Goal: Task Accomplishment & Management: Manage account settings

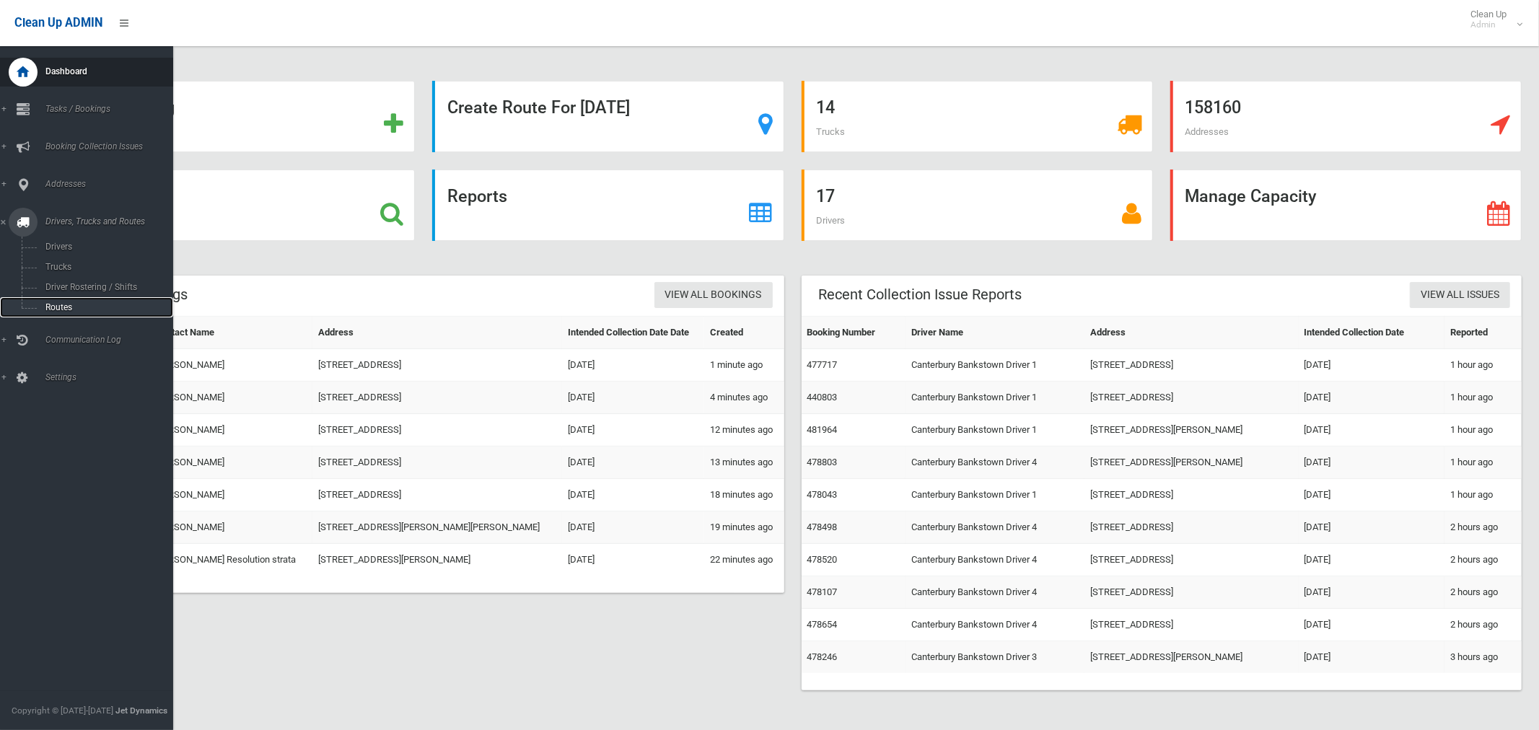
click at [71, 306] on span "Routes" at bounding box center [101, 307] width 120 height 10
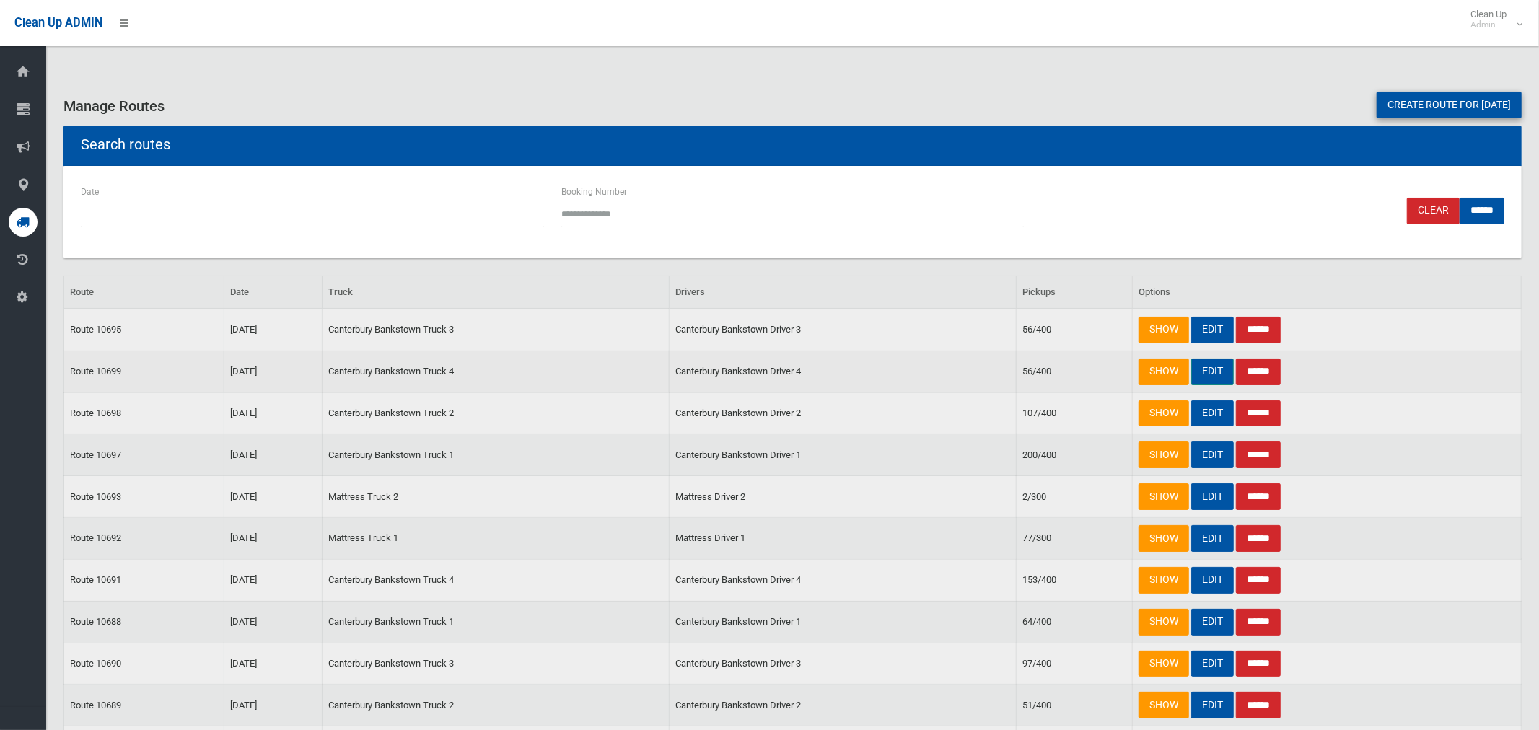
click at [1225, 370] on link "EDIT" at bounding box center [1213, 372] width 43 height 27
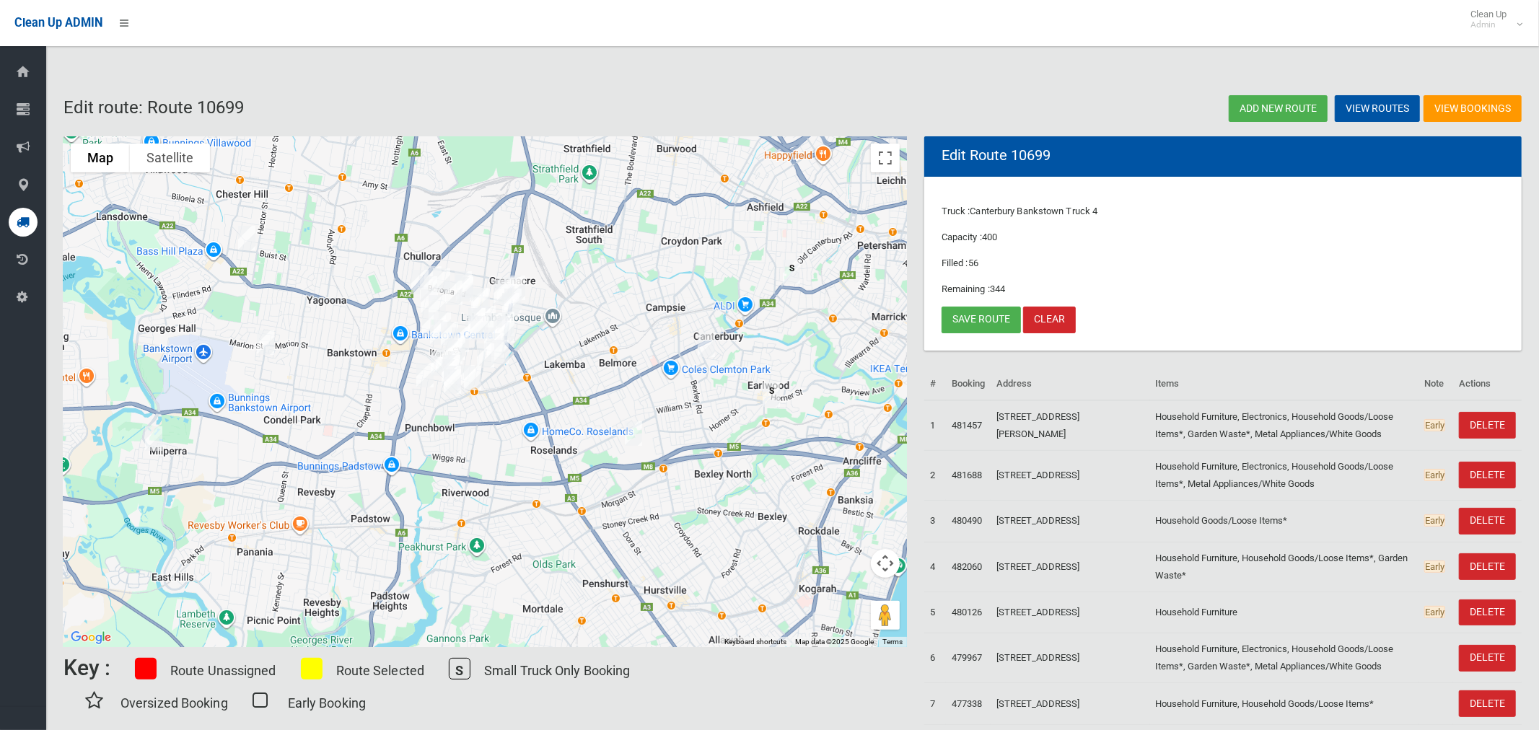
drag, startPoint x: 657, startPoint y: 282, endPoint x: 829, endPoint y: 424, distance: 223.0
click at [645, 254] on div at bounding box center [486, 391] width 844 height 511
click at [773, 396] on img "15 Hartill Law Avenue, EARLWOOD NSW 2206" at bounding box center [771, 395] width 29 height 36
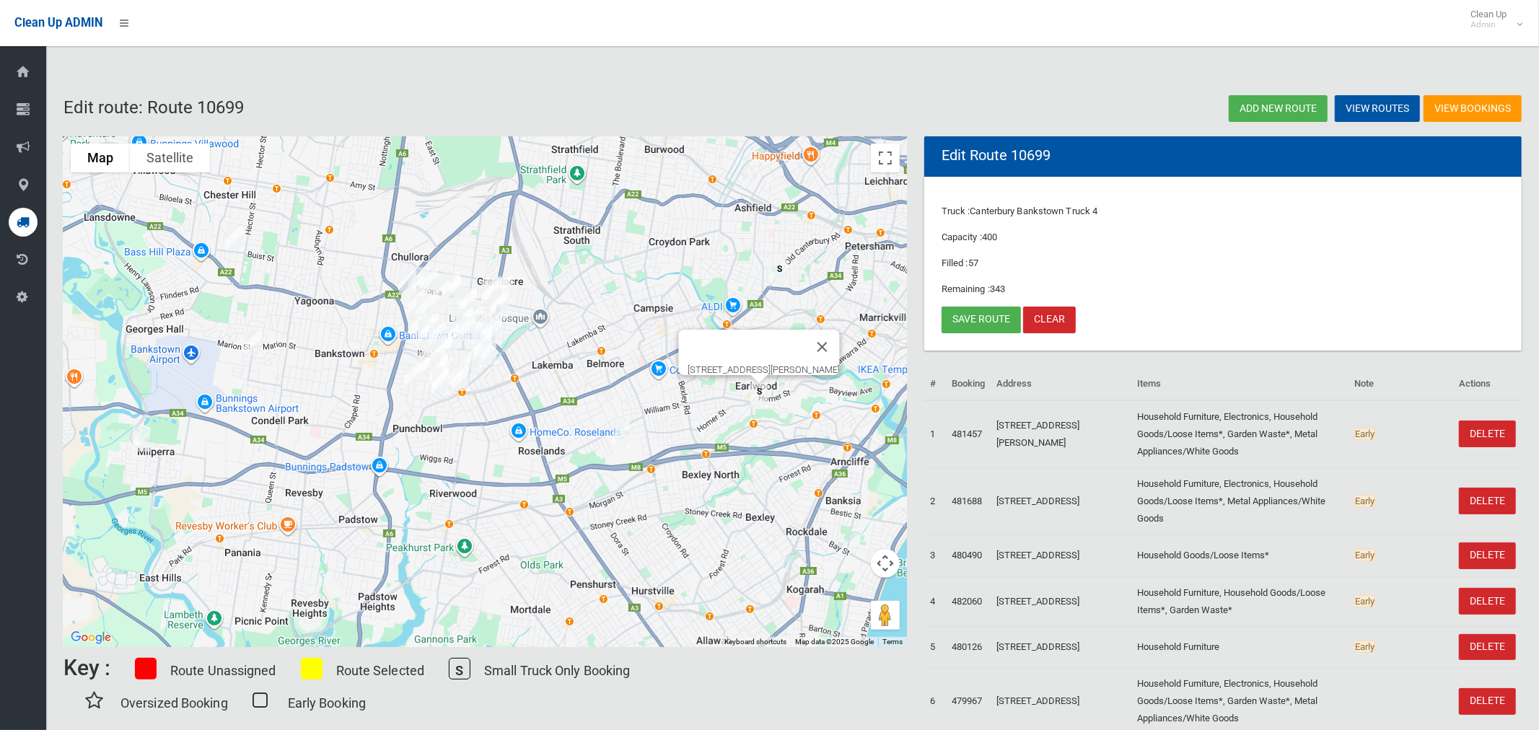
click at [761, 398] on img "15 Hartill Law Avenue, EARLWOOD NSW 2206" at bounding box center [759, 395] width 29 height 36
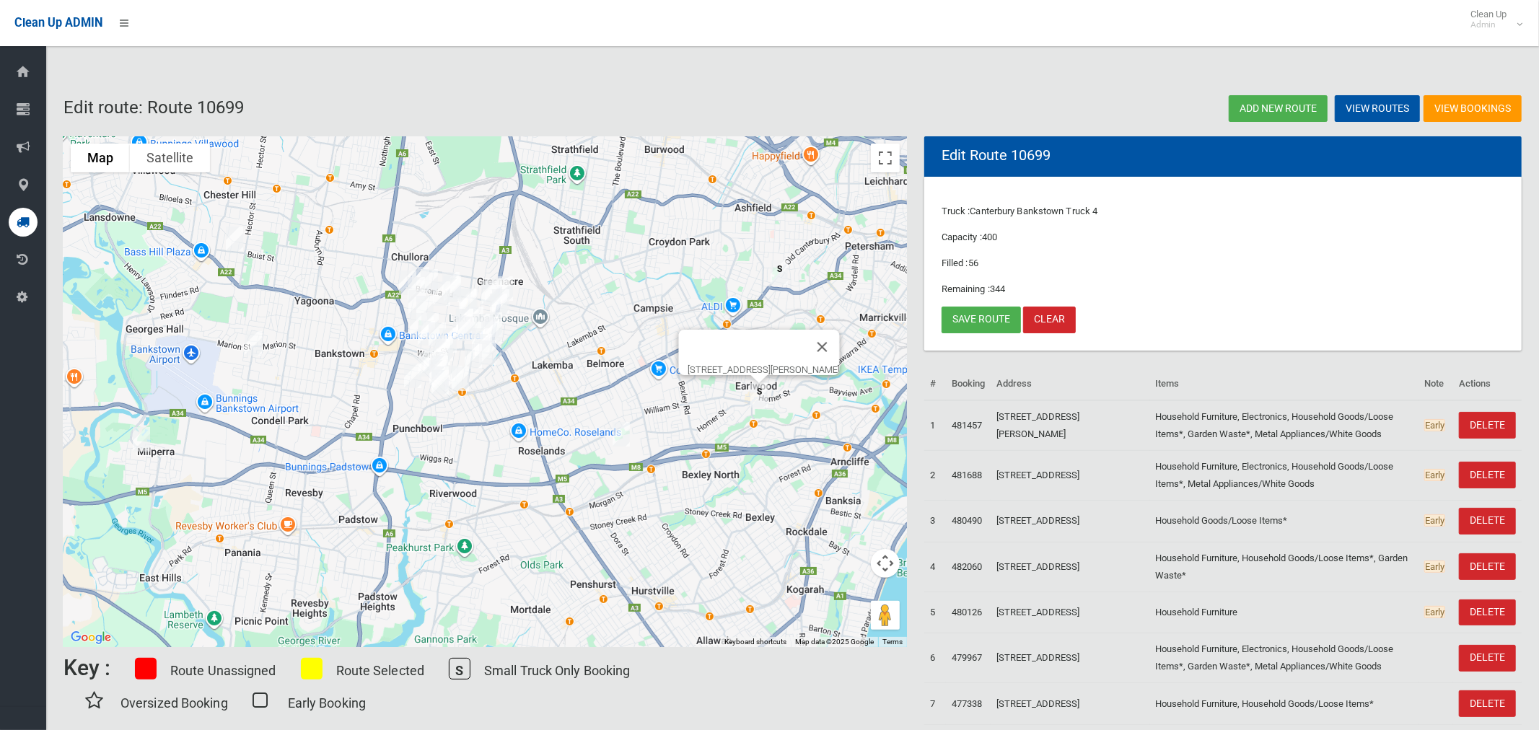
click at [781, 268] on img "682-704 New Canterbury Road, HURLSTONE PARK NSW 2193" at bounding box center [779, 273] width 29 height 36
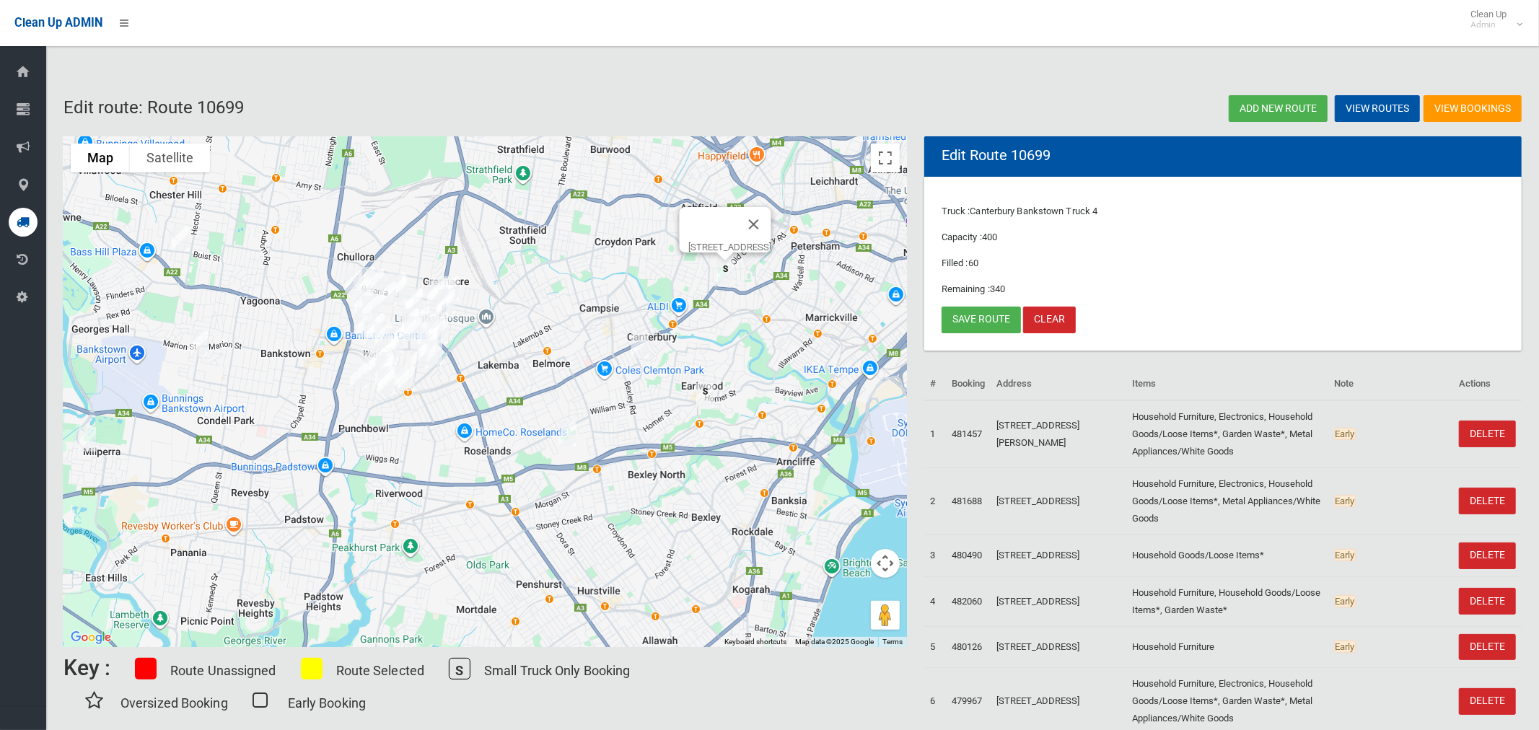
click at [726, 279] on img "682-704 New Canterbury Road, HURLSTONE PARK NSW 2193" at bounding box center [725, 273] width 29 height 36
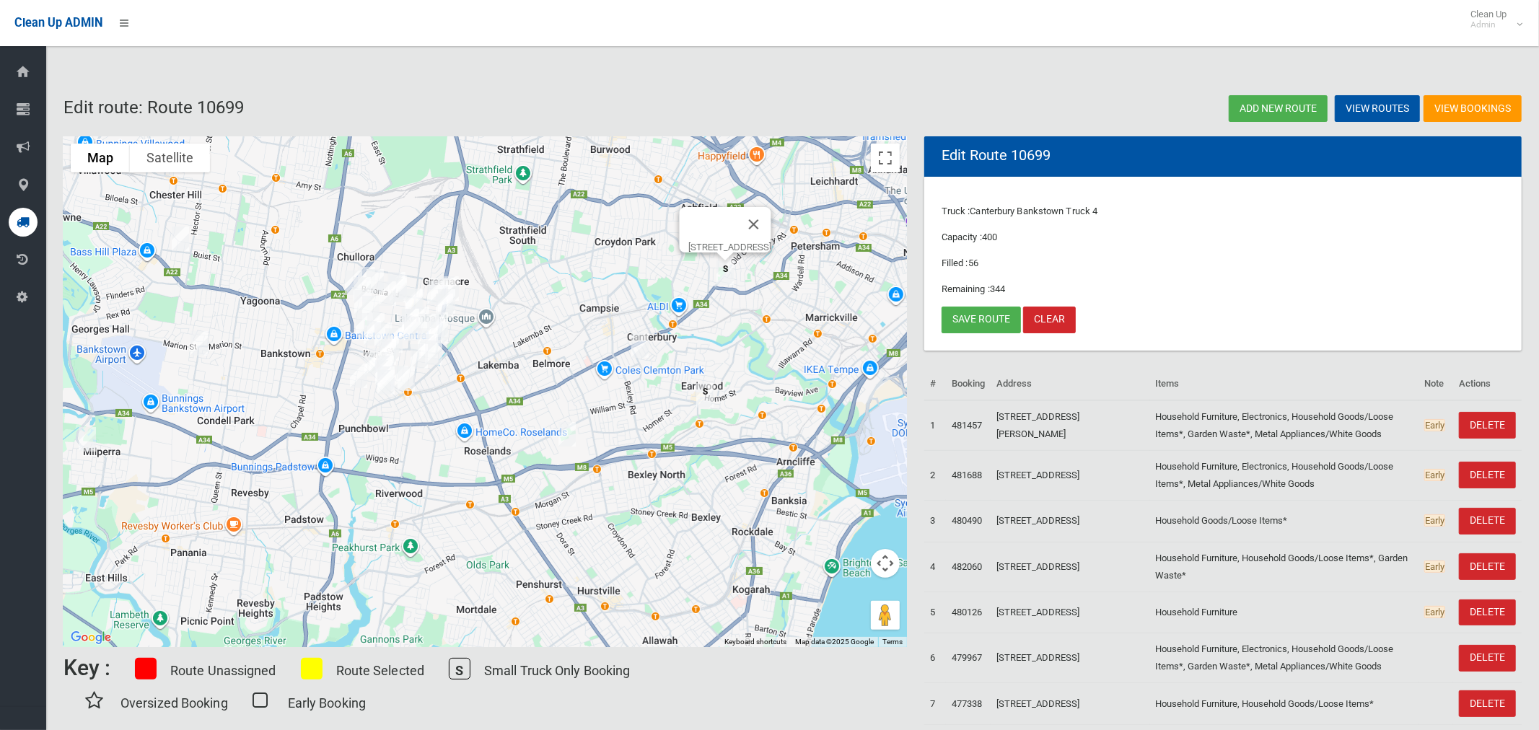
click at [711, 386] on img "15 Hartill Law Avenue, EARLWOOD NSW 2206" at bounding box center [705, 395] width 29 height 36
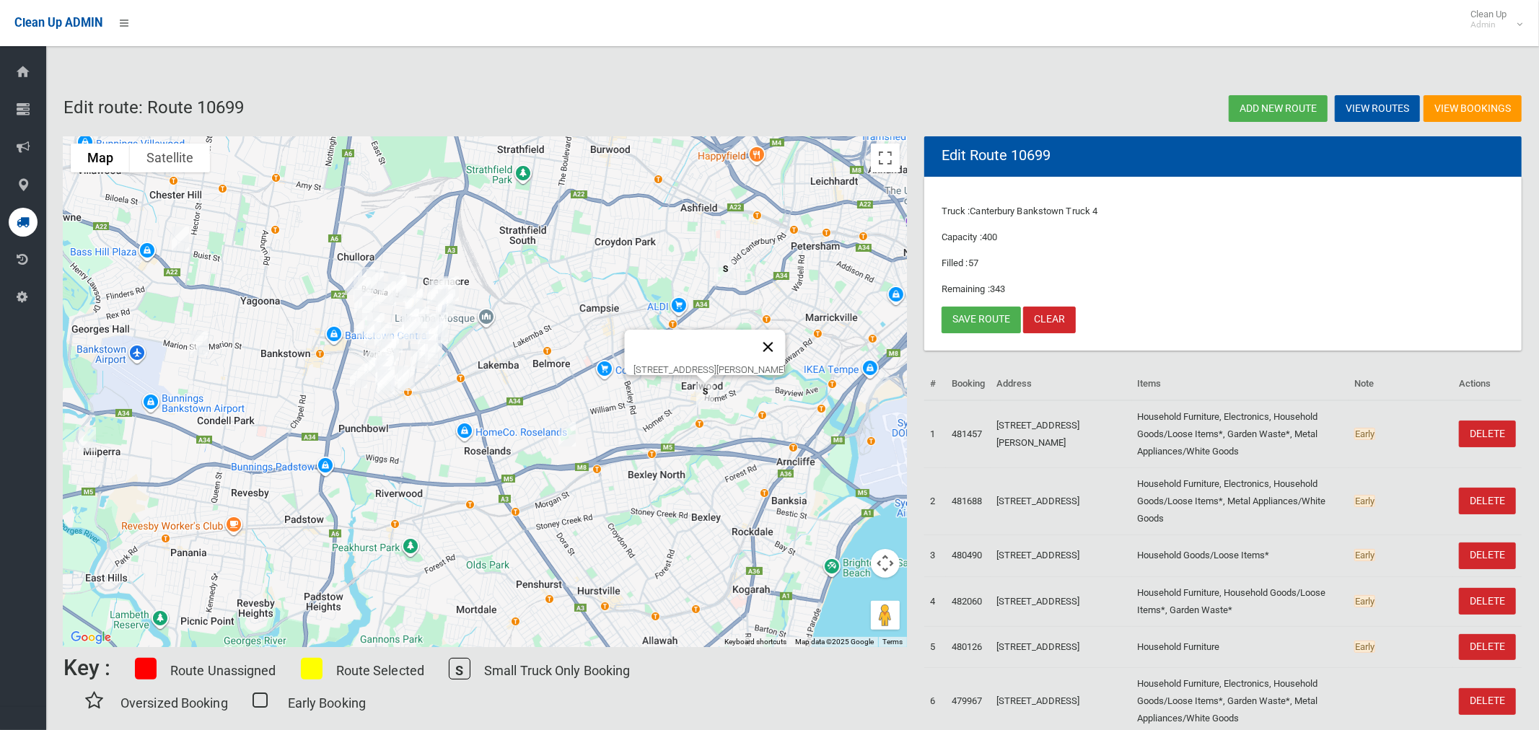
click at [786, 342] on button "Close" at bounding box center [768, 347] width 35 height 35
click at [704, 398] on img "15 Hartill Law Avenue, EARLWOOD NSW 2206" at bounding box center [705, 395] width 29 height 36
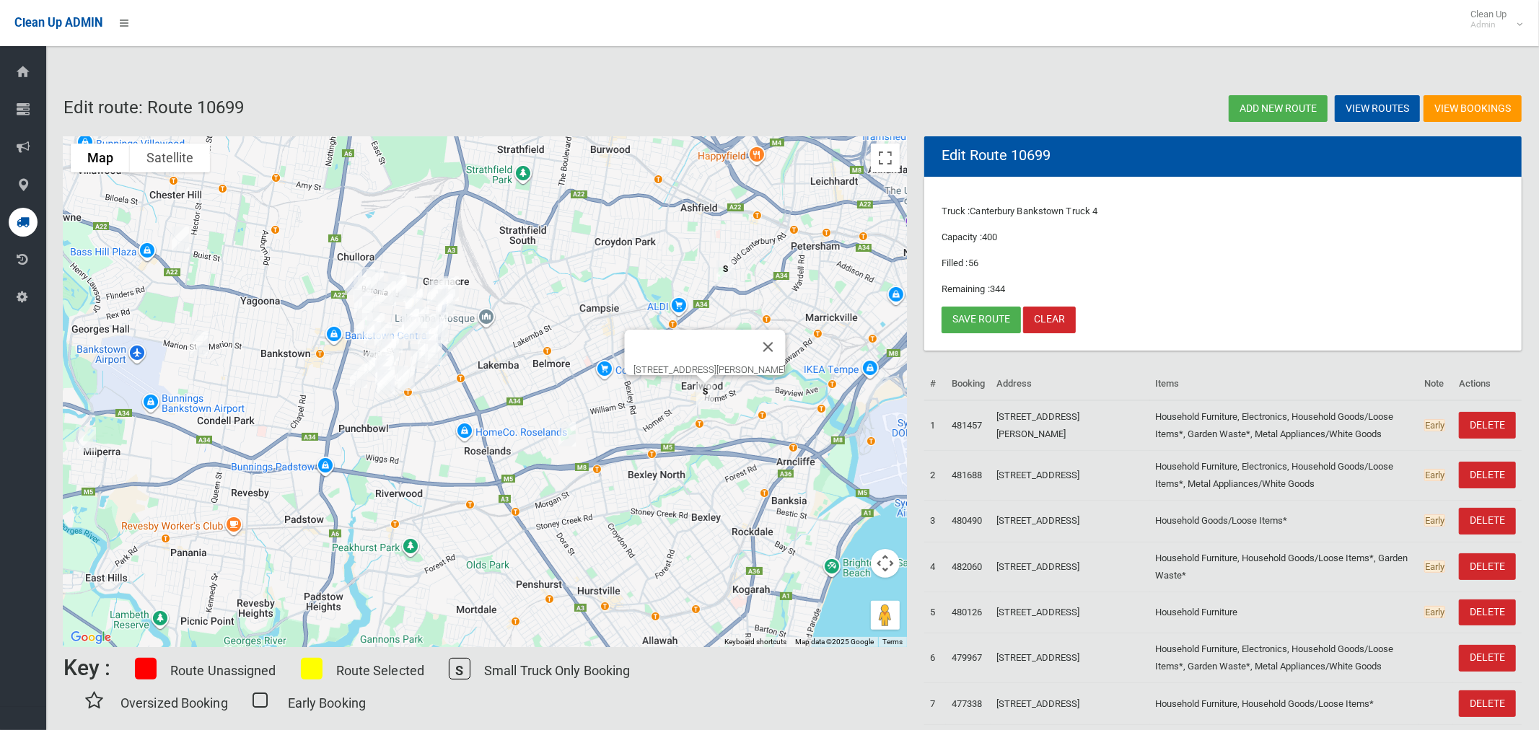
click at [722, 274] on img "682-704 New Canterbury Road, HURLSTONE PARK NSW 2193" at bounding box center [725, 273] width 29 height 36
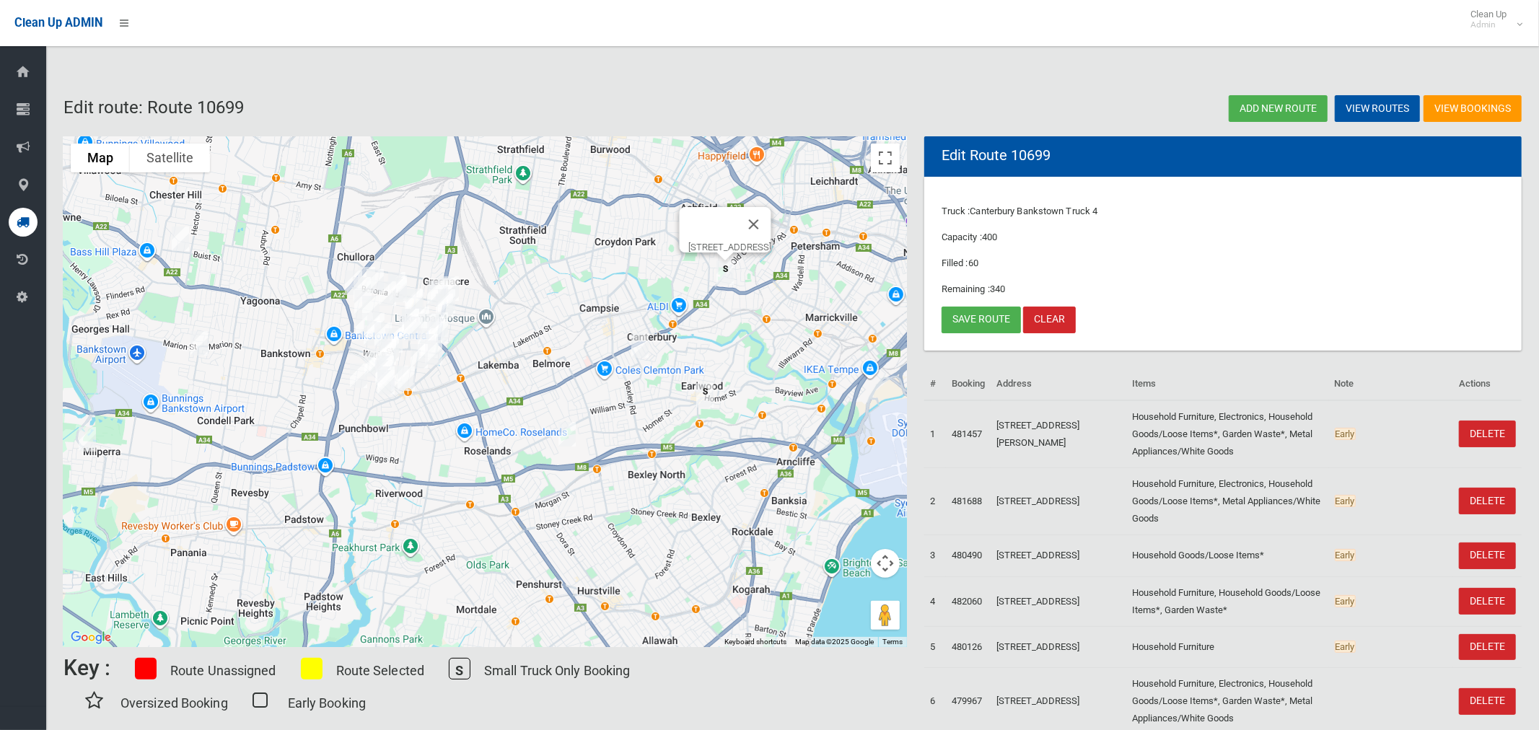
click at [704, 400] on img "15 Hartill Law Avenue, EARLWOOD NSW 2206" at bounding box center [705, 395] width 29 height 36
click at [769, 300] on div "[STREET_ADDRESS][PERSON_NAME]" at bounding box center [486, 391] width 844 height 511
click at [727, 271] on img "682-704 New Canterbury Road, HURLSTONE PARK NSW 2193" at bounding box center [725, 273] width 29 height 36
click at [710, 397] on img "15 Hartill Law Avenue, EARLWOOD NSW 2206" at bounding box center [705, 395] width 29 height 36
